Goal: Information Seeking & Learning: Learn about a topic

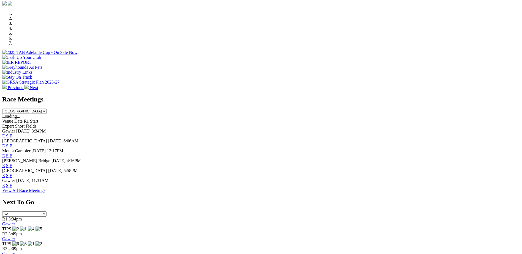
scroll to position [151, 0]
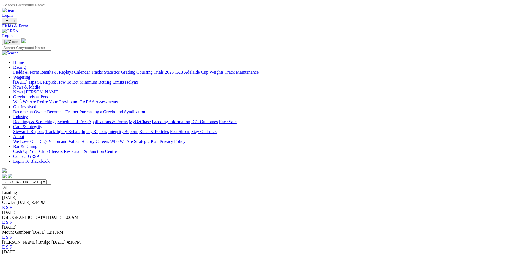
click at [12, 220] on link "F" at bounding box center [11, 222] width 2 height 5
